Goal: Obtain resource: Obtain resource

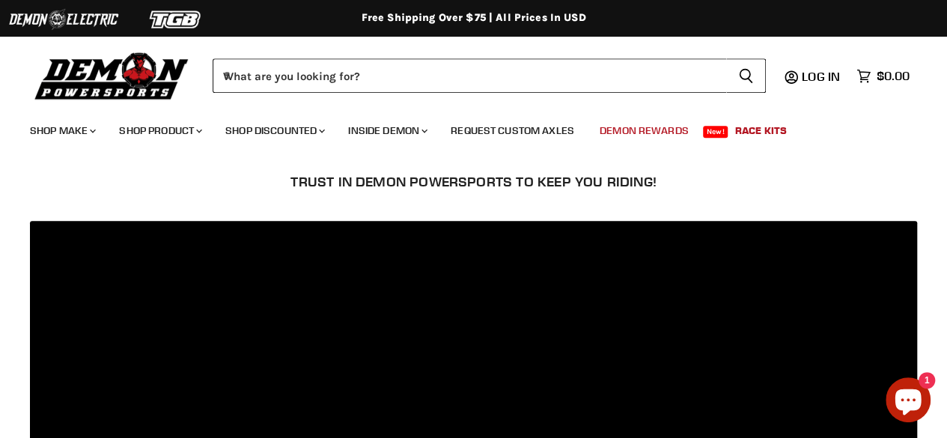
scroll to position [468, 0]
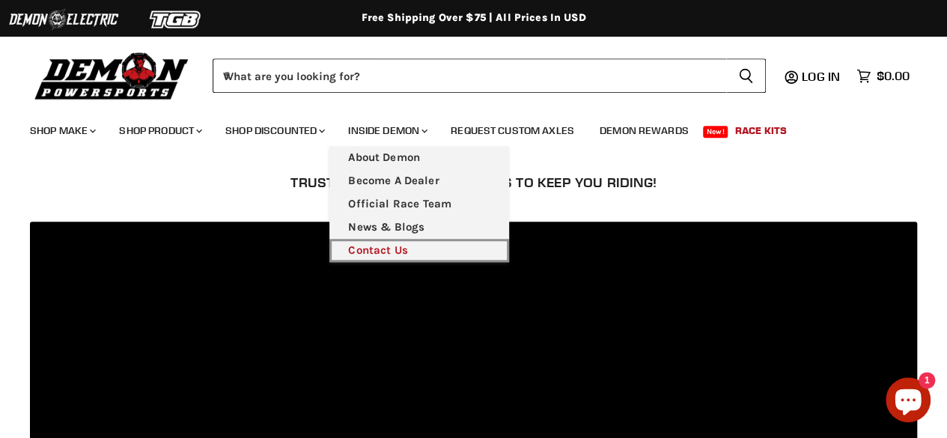
click at [423, 249] on link "Contact Us" at bounding box center [419, 250] width 180 height 23
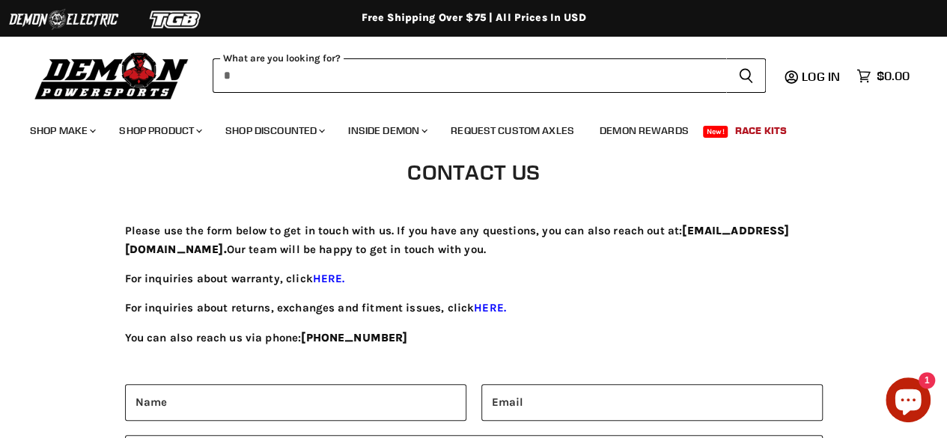
click at [333, 68] on input "When autocomplete results are available use up and down arrows to review and en…" at bounding box center [469, 75] width 513 height 34
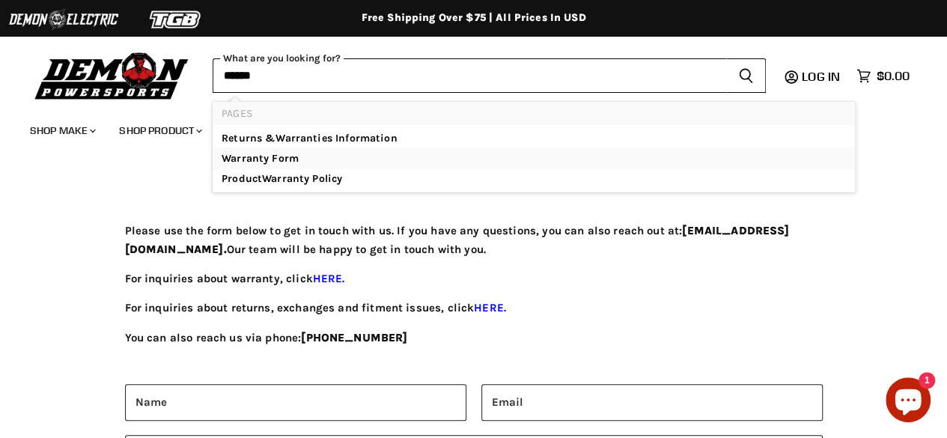
type input "******"
click at [290, 159] on link "Warran ty Form" at bounding box center [534, 158] width 624 height 15
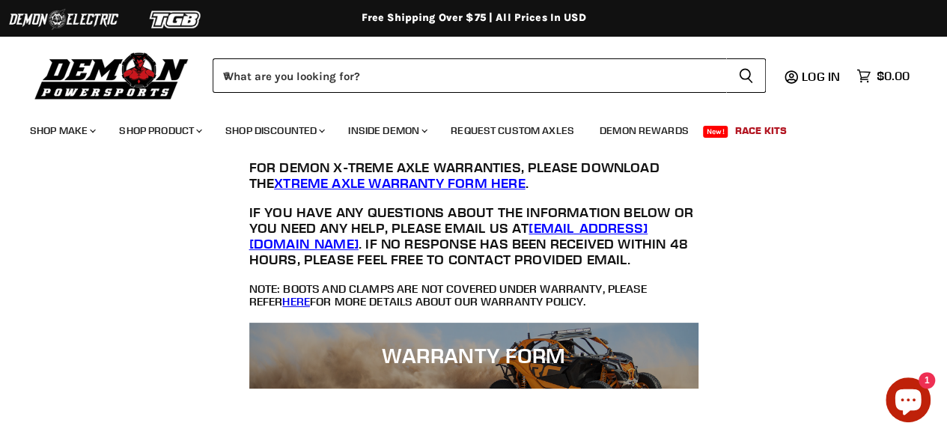
click at [653, 288] on div "For Demon X-Treme Axle Warranties, please download the Xtreme Axle Warranty For…" at bounding box center [473, 234] width 449 height 177
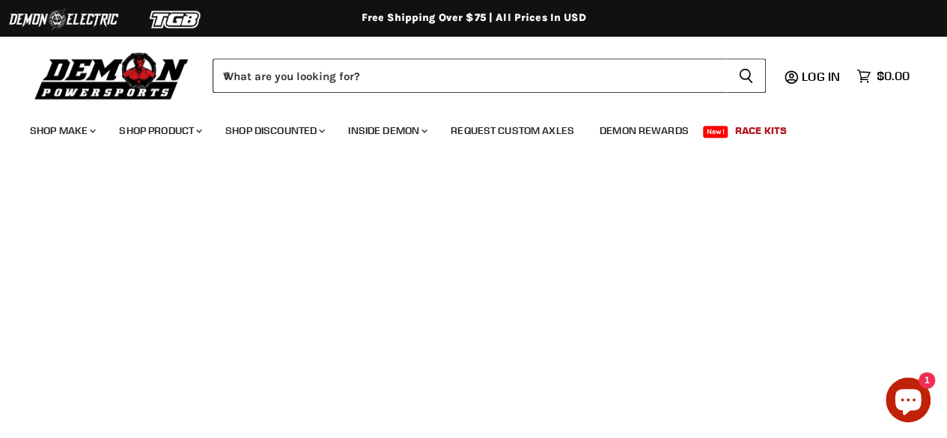
scroll to position [486, 0]
